Goal: Information Seeking & Learning: Find specific fact

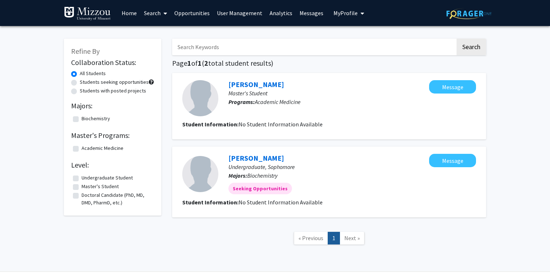
click at [219, 46] on input "Search Keywords" at bounding box center [313, 47] width 283 height 17
type input "[PERSON_NAME]"
click at [456, 39] on button "Search" at bounding box center [471, 47] width 30 height 17
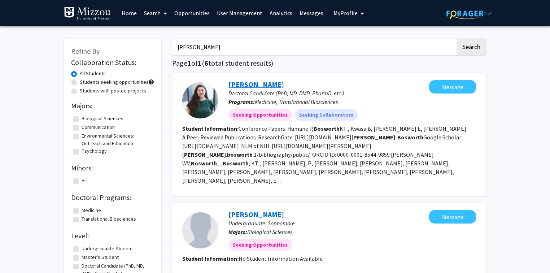
click at [239, 83] on link "[PERSON_NAME]" at bounding box center [256, 84] width 56 height 9
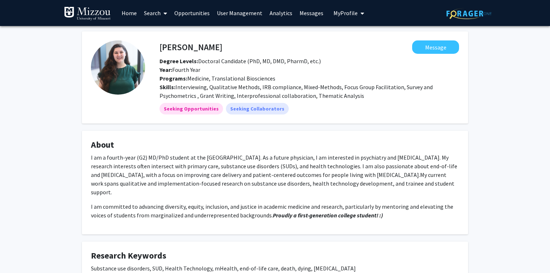
click at [148, 14] on link "Search" at bounding box center [155, 12] width 30 height 25
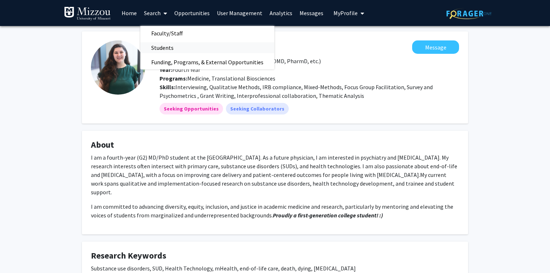
click at [159, 49] on span "Students" at bounding box center [162, 47] width 44 height 14
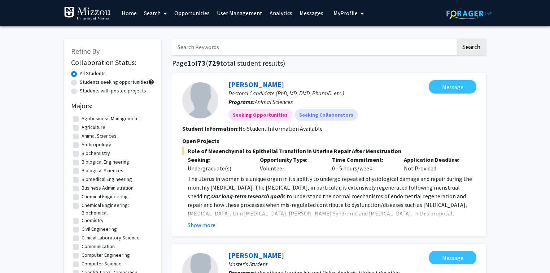
click at [201, 51] on input "Search Keywords" at bounding box center [313, 47] width 283 height 17
type input "[PERSON_NAME]"
click at [456, 39] on button "Search" at bounding box center [471, 47] width 30 height 17
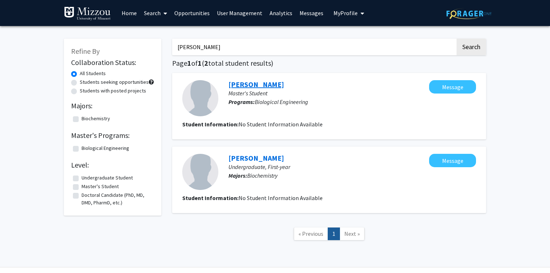
click at [236, 85] on link "[PERSON_NAME]" at bounding box center [256, 84] width 56 height 9
